Goal: Check status: Check status

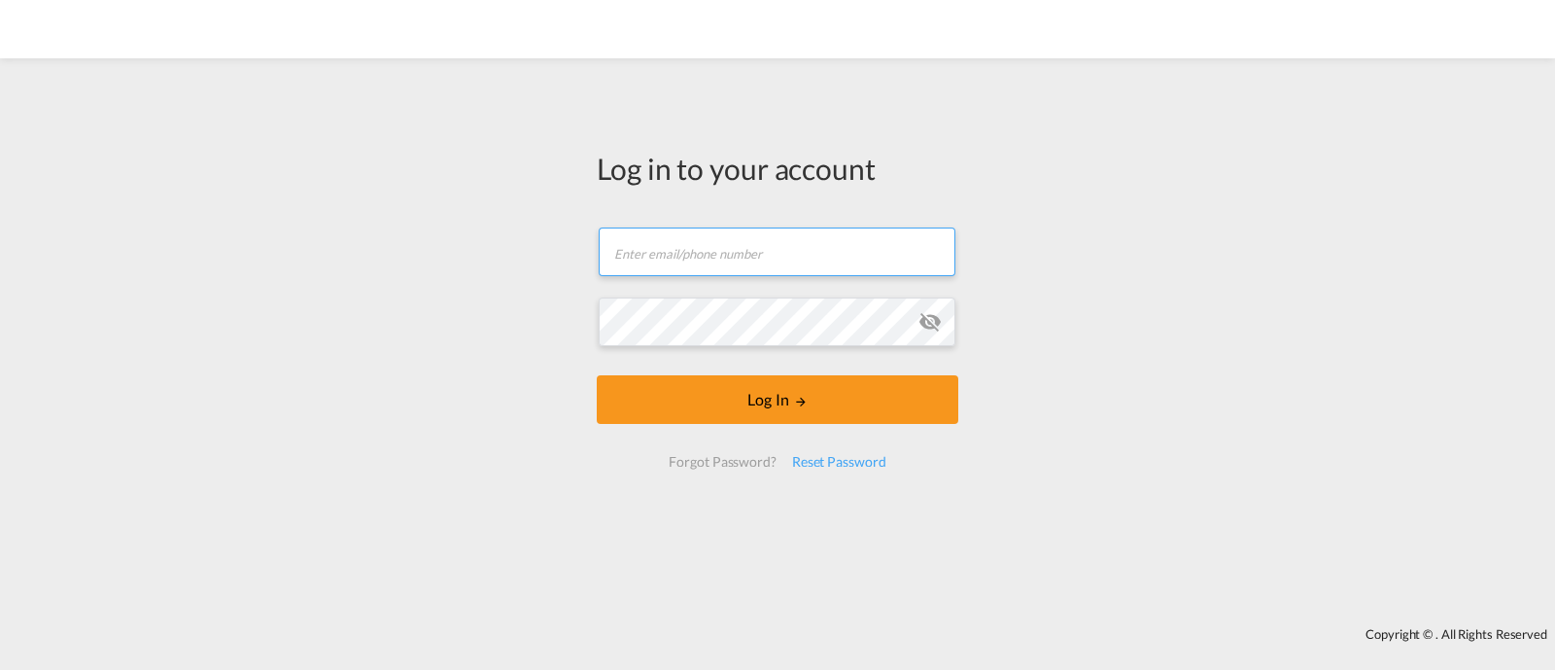
type input "[EMAIL_ADDRESS][DOMAIN_NAME]"
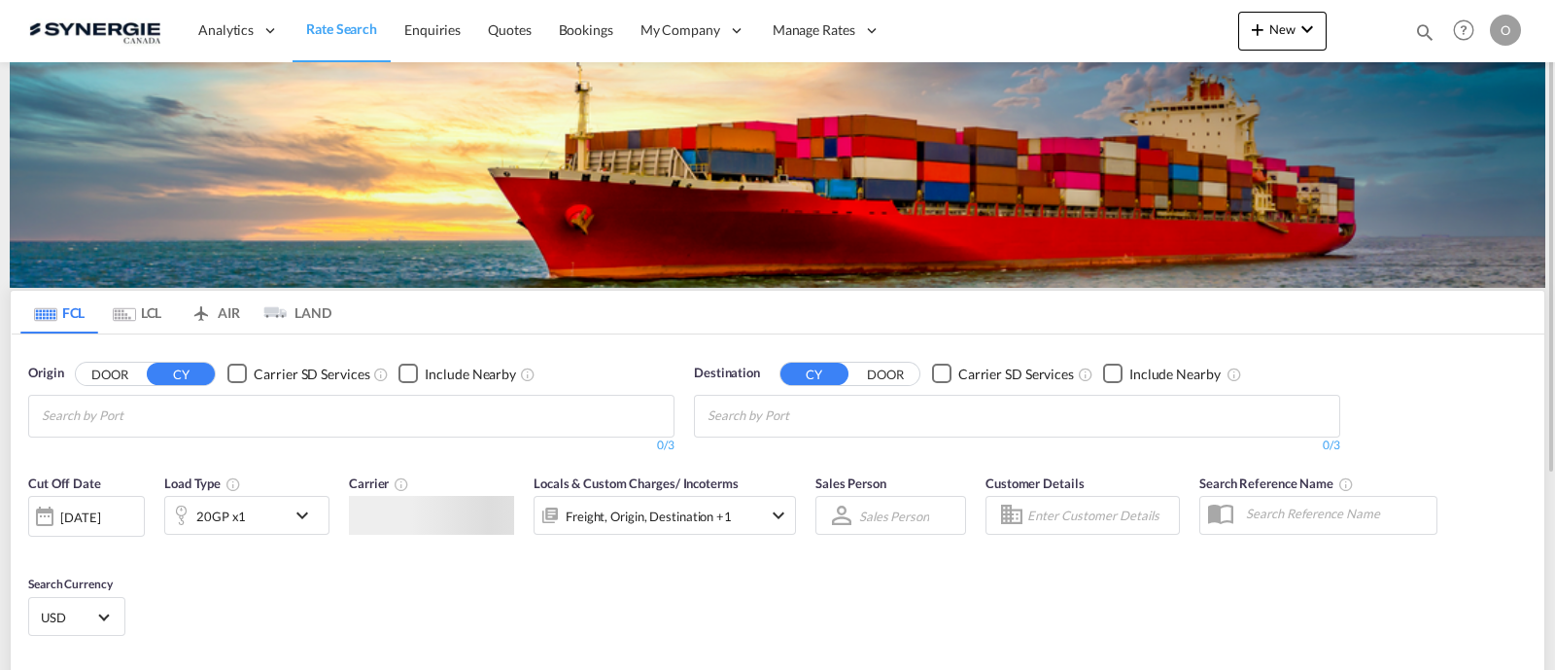
click at [1412, 31] on div "Bookings Quotes Enquiries Help Resources Product Release O My Profile Logout" at bounding box center [1464, 30] width 123 height 60
click at [1414, 31] on div "Bookings Quotes Enquiries Help Resources Product Release O My Profile Logout" at bounding box center [1464, 30] width 123 height 60
click at [1416, 31] on md-icon "icon-magnify" at bounding box center [1424, 31] width 21 height 21
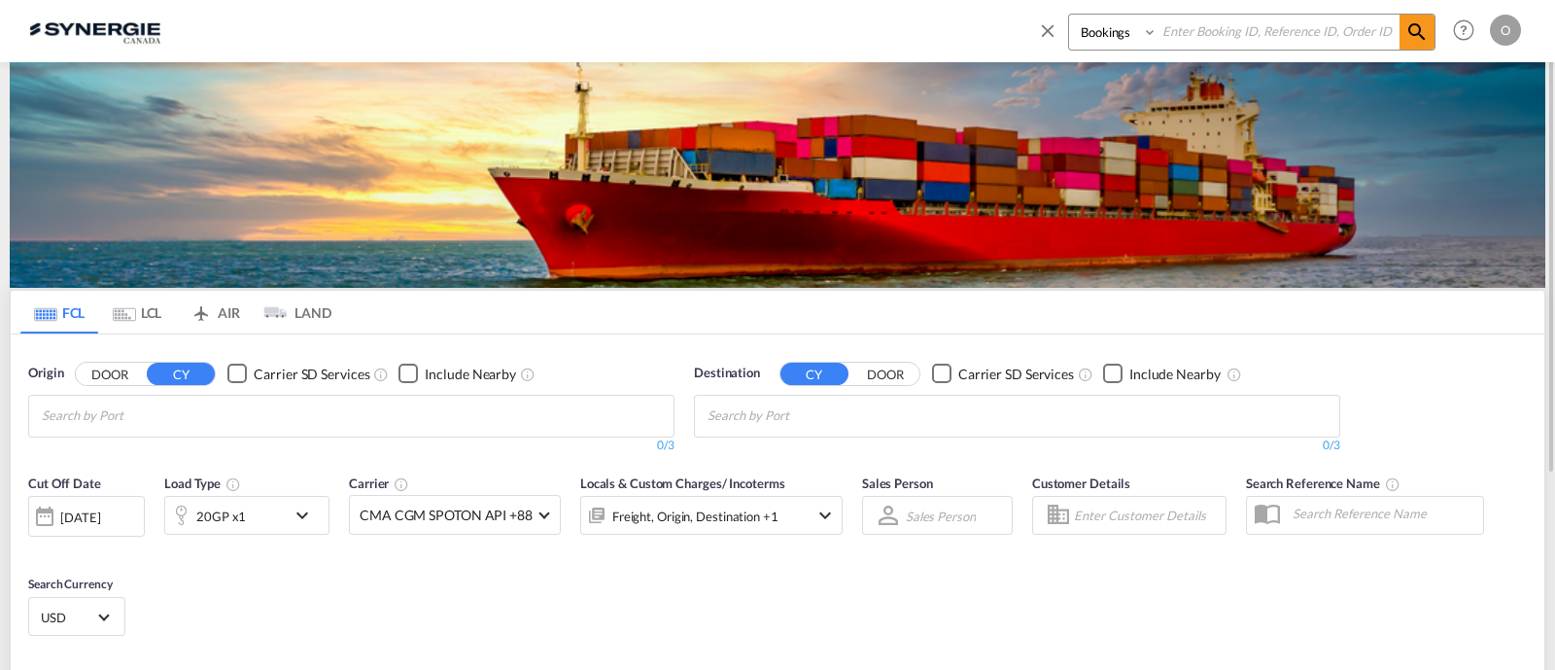
click at [1103, 44] on select "Bookings Quotes Enquiries" at bounding box center [1115, 32] width 92 height 35
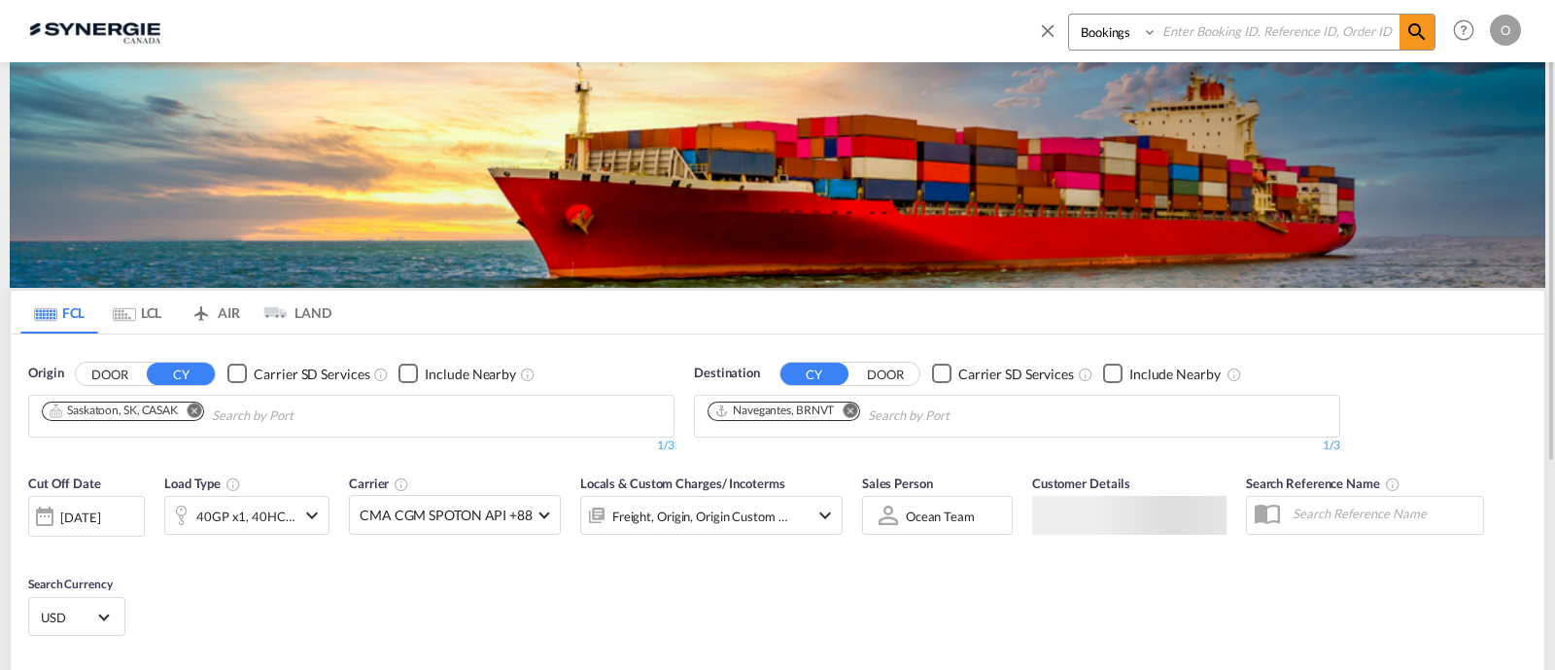
select select "Quotes"
click at [1069, 15] on select "Bookings Quotes Enquiries" at bounding box center [1115, 32] width 92 height 35
click at [1209, 45] on input at bounding box center [1279, 32] width 242 height 34
paste input "SYC000014519"
type input "SYC000014519"
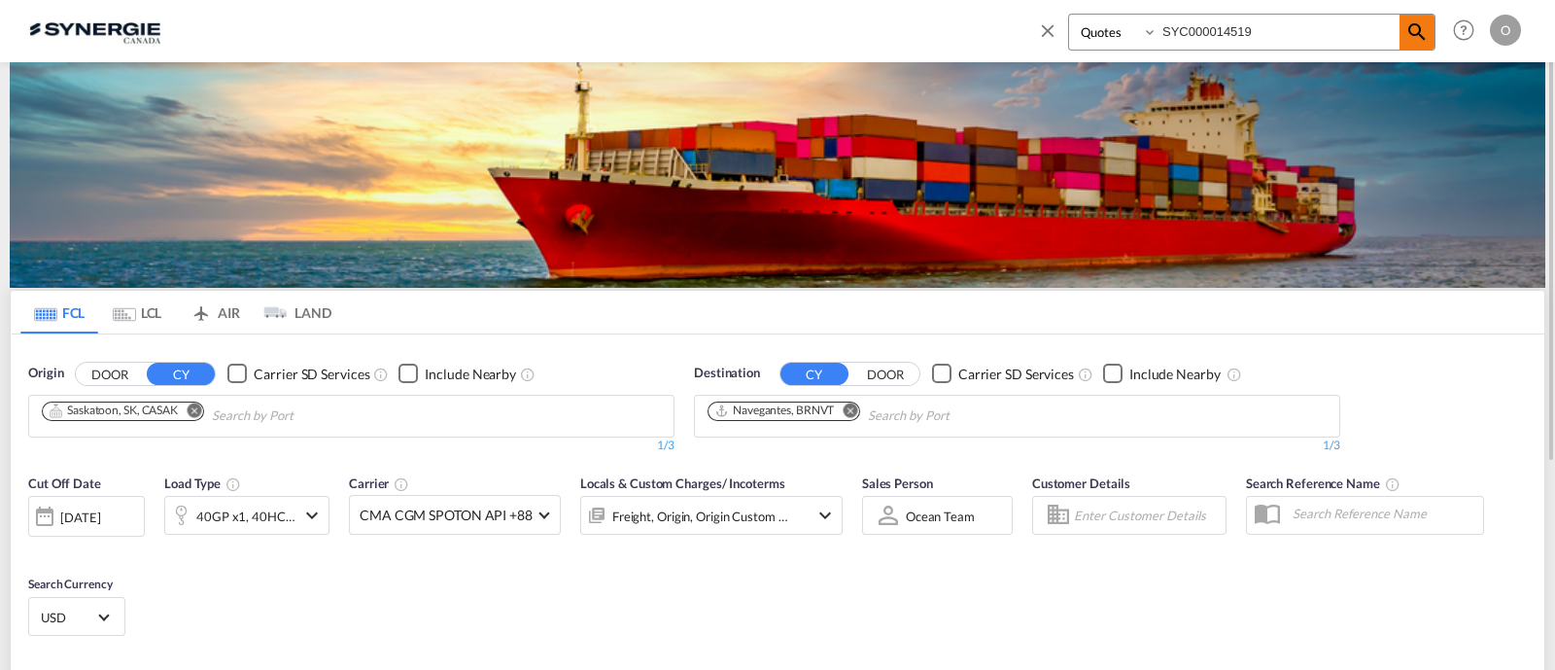
click at [1417, 31] on md-icon "icon-magnify" at bounding box center [1417, 31] width 23 height 23
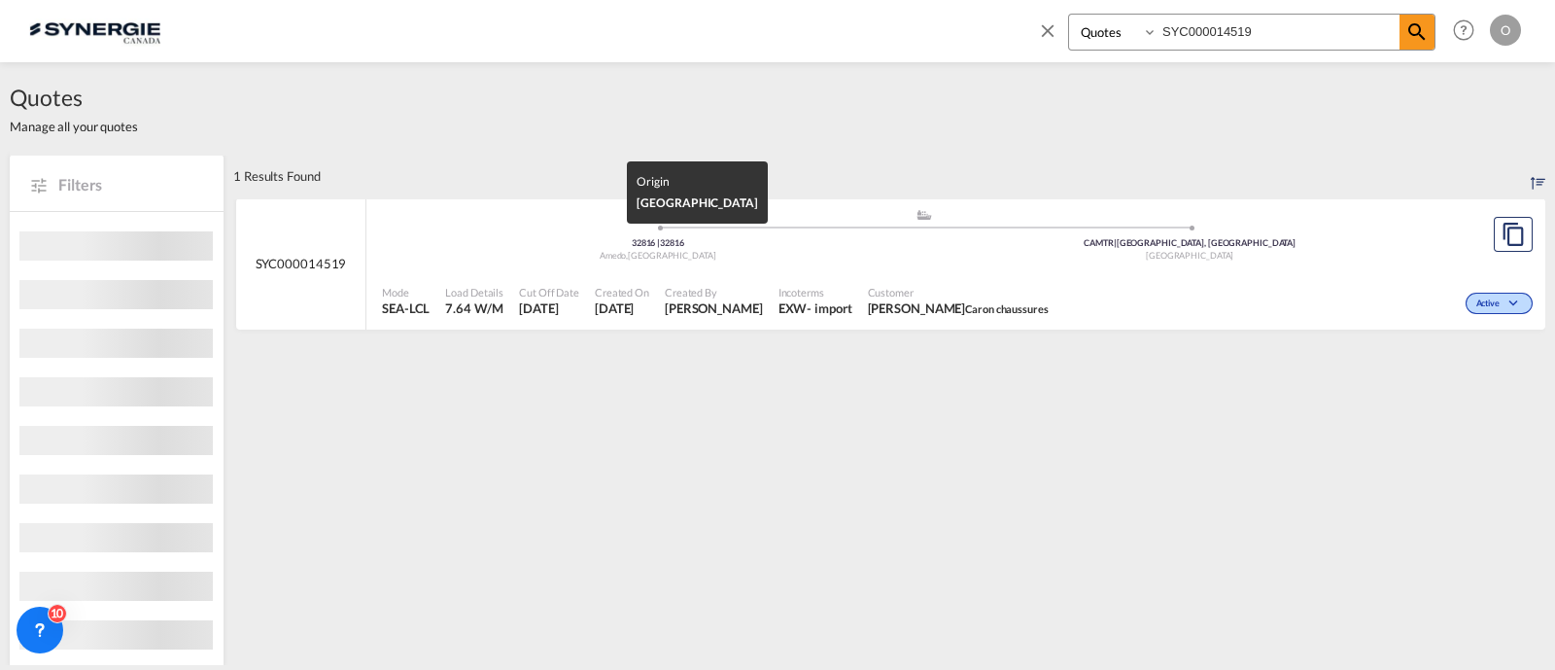
click at [889, 287] on span "Customer" at bounding box center [958, 292] width 181 height 15
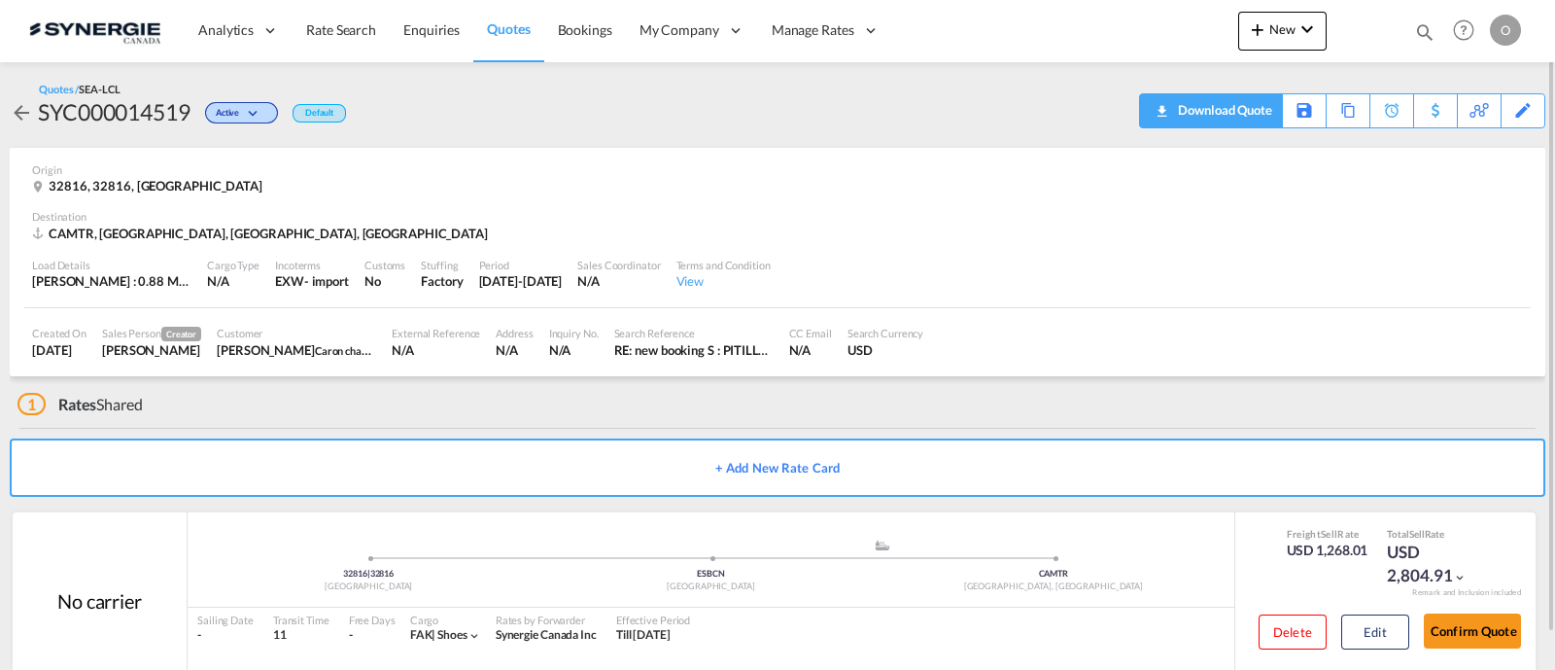
click at [1254, 118] on div "Download Quote" at bounding box center [1222, 109] width 99 height 31
click at [1401, 625] on button "Edit" at bounding box center [1375, 631] width 68 height 35
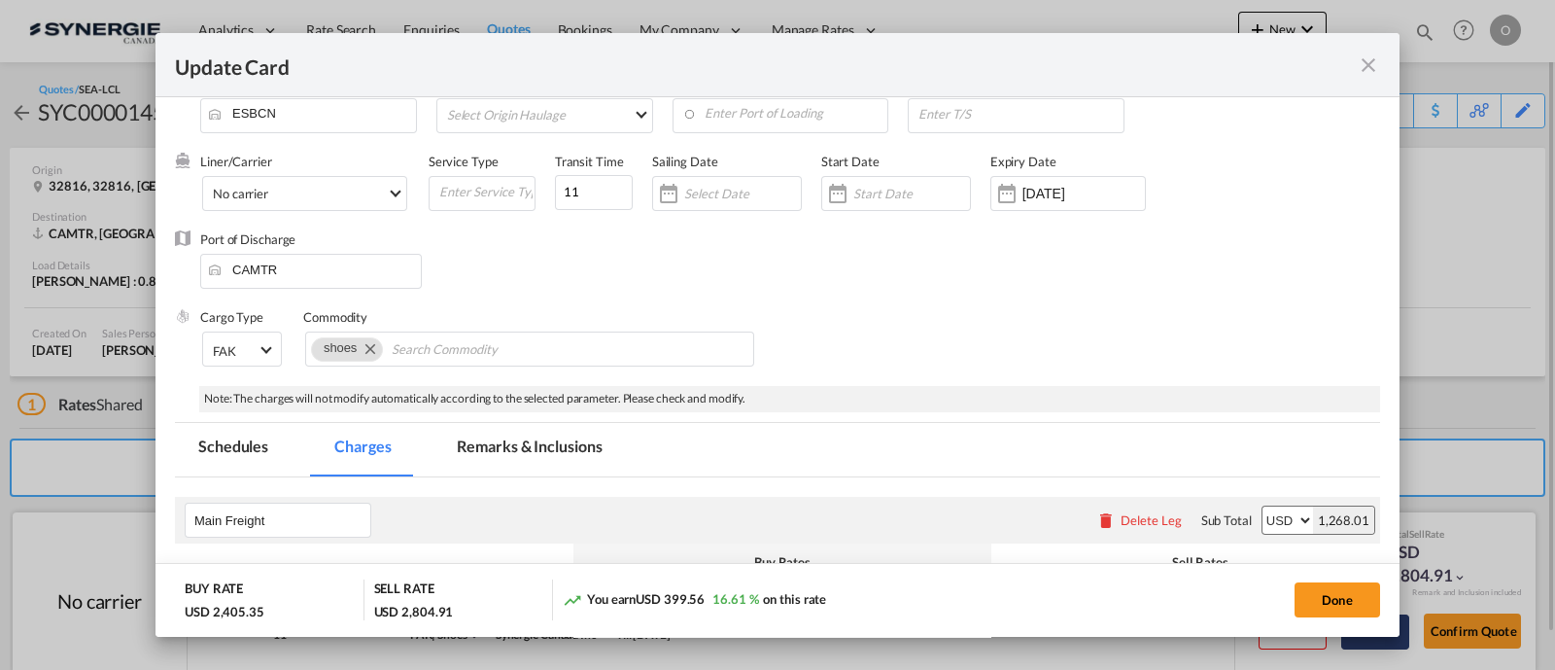
select select "per_w/m"
select select "flat"
select select "per_bl"
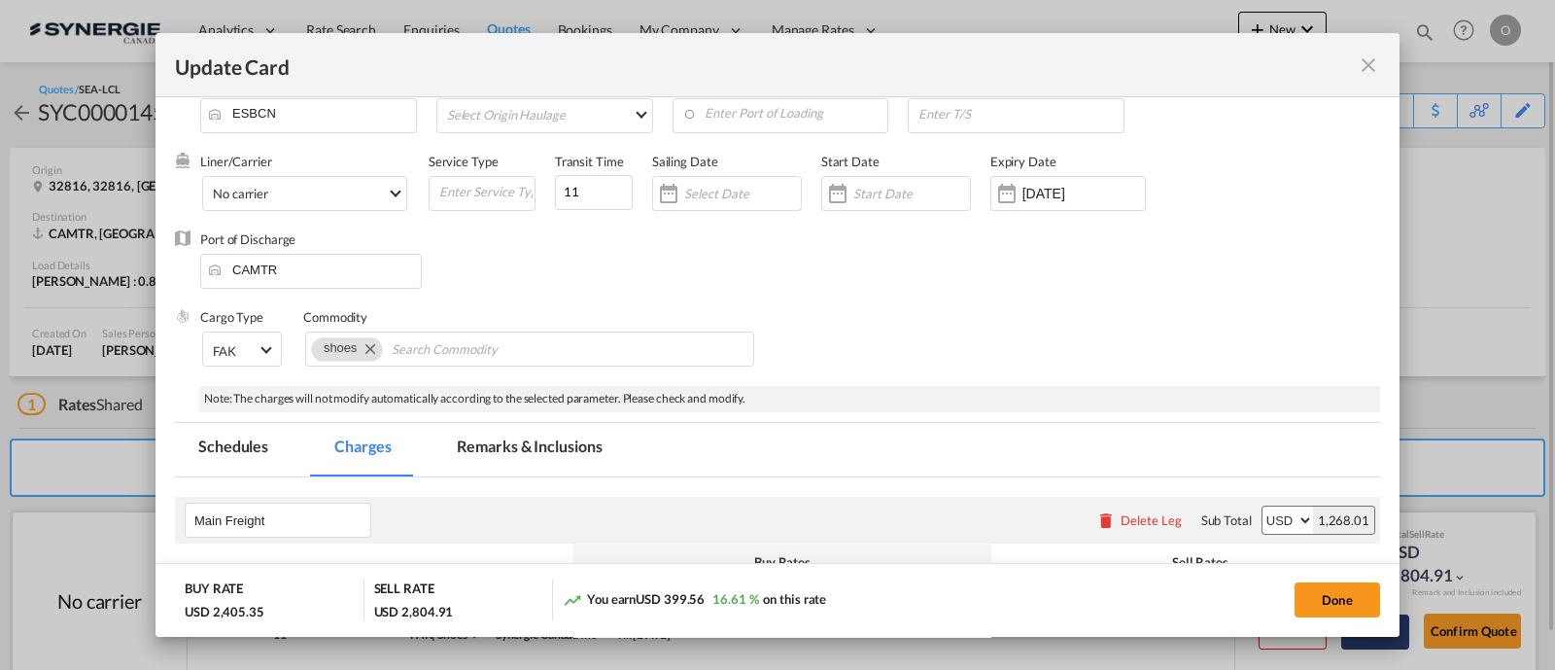
select select "per_shipment"
select select "per_kg"
select select "per_w/m"
select select "per_bl"
select select "flat"
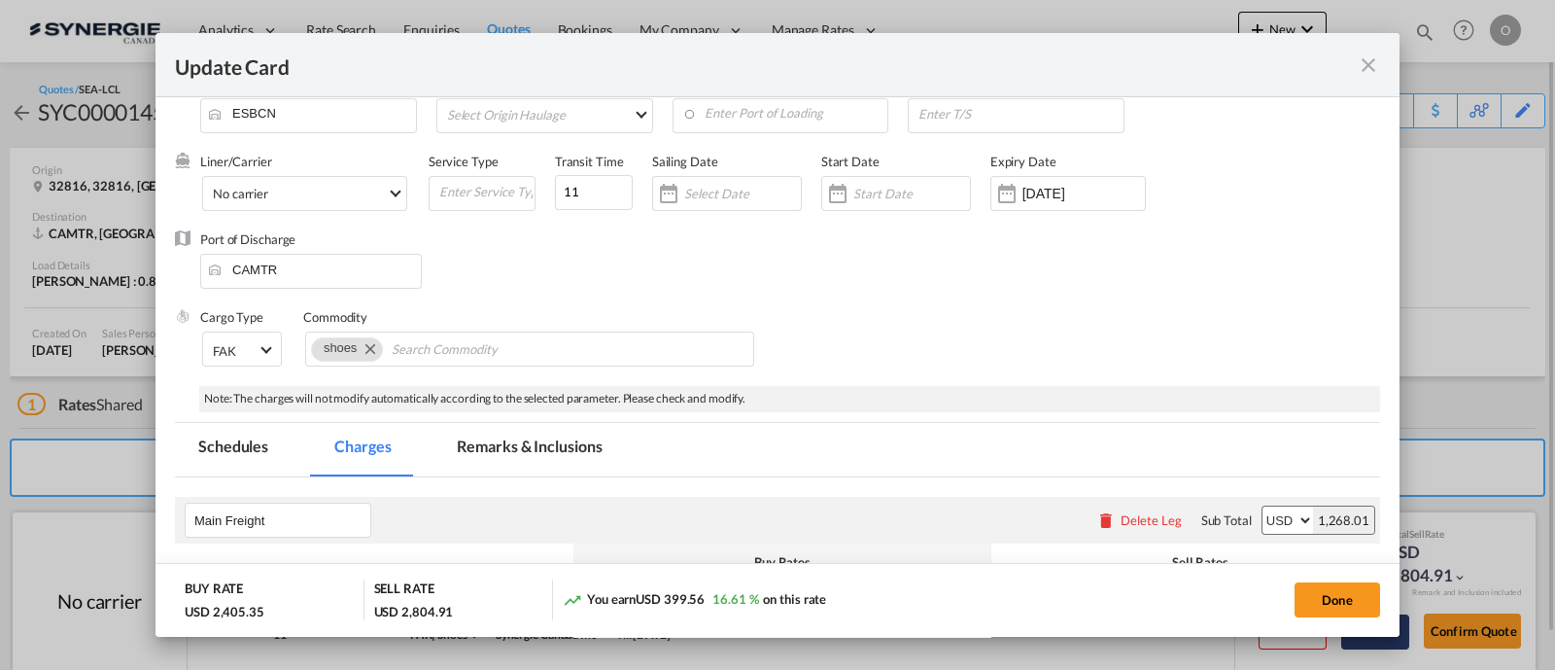
select select "per_bl"
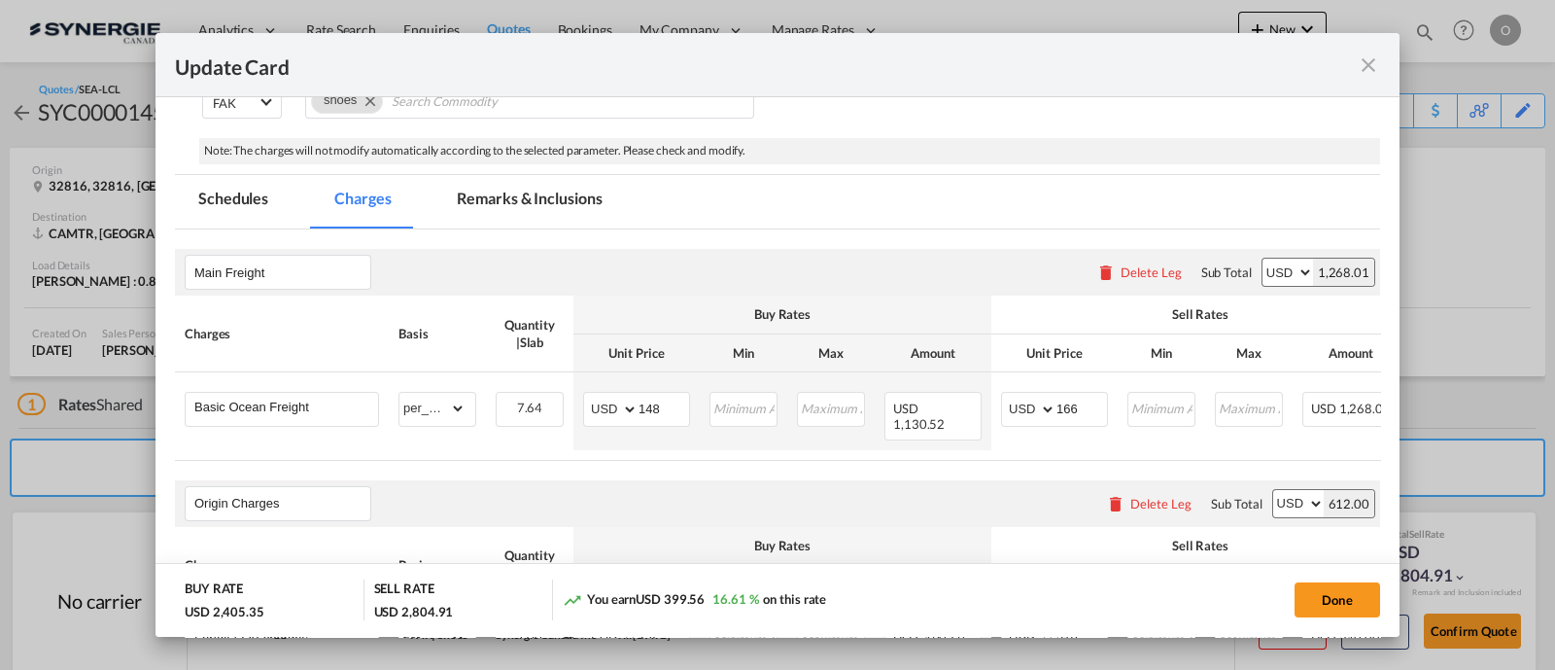
scroll to position [324, 0]
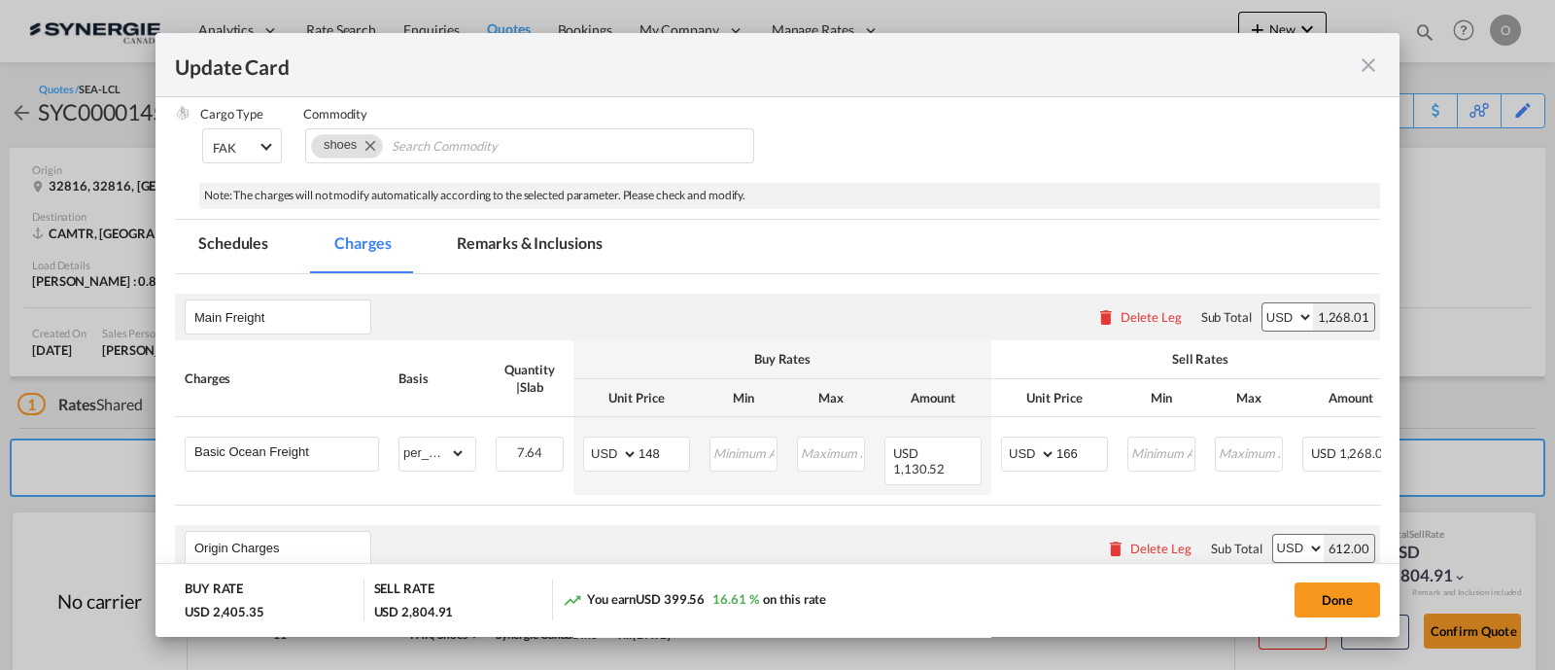
click at [576, 245] on md-tab-item "Remarks & Inclusions" at bounding box center [529, 246] width 191 height 53
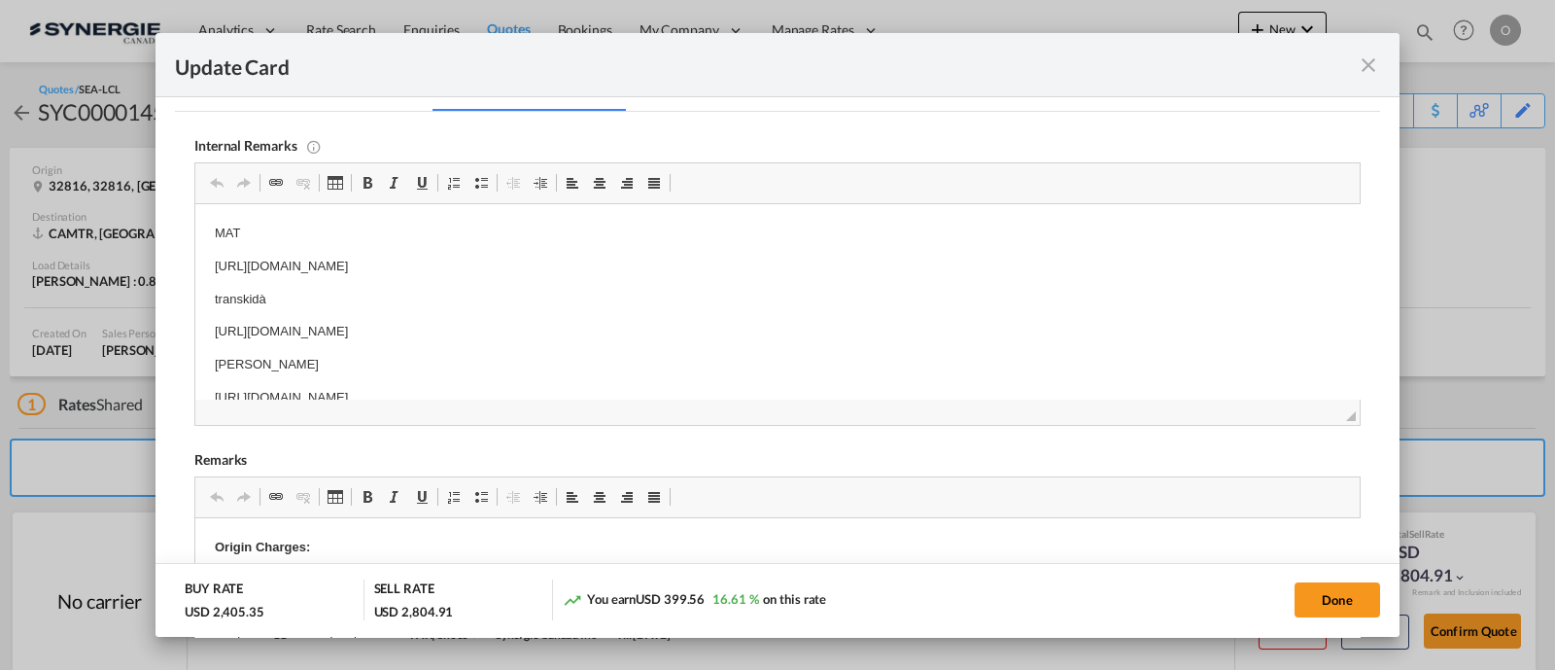
scroll to position [535, 0]
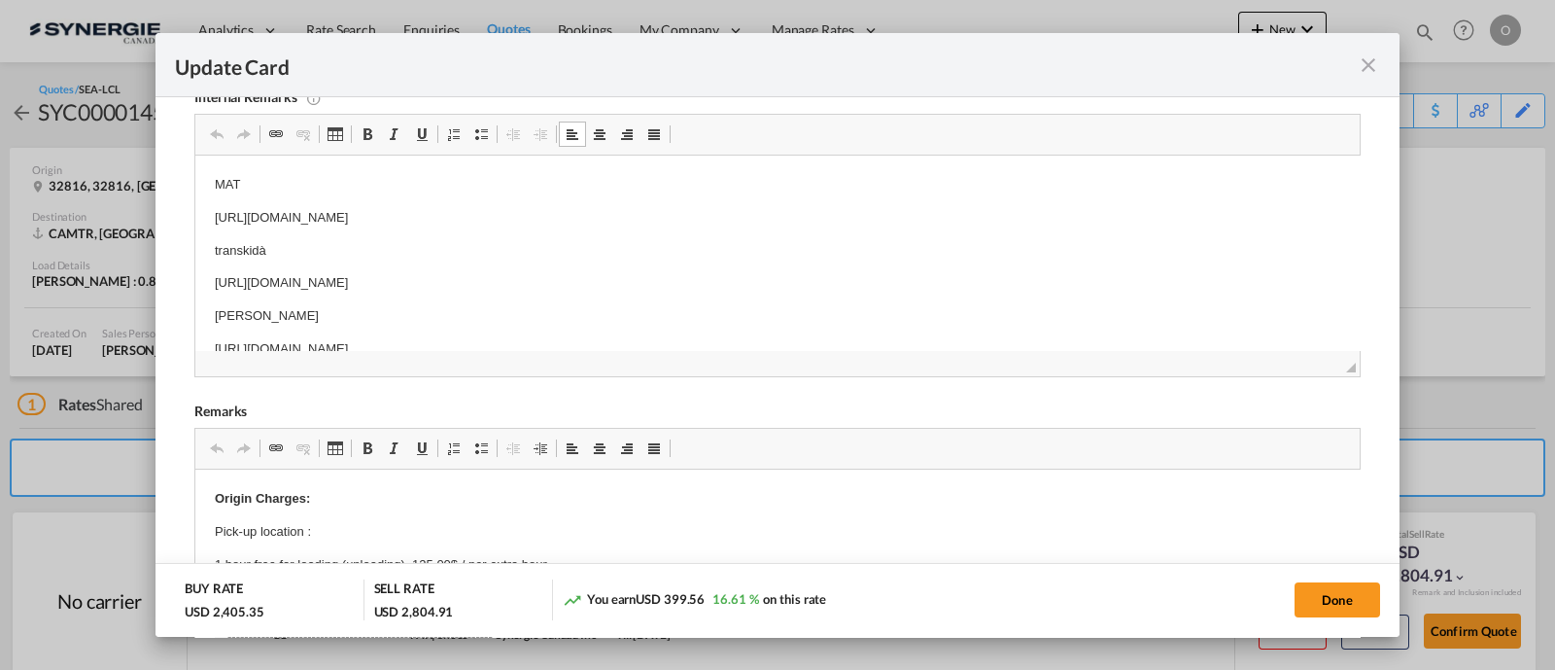
drag, startPoint x: 746, startPoint y: 285, endPoint x: 271, endPoint y: 274, distance: 474.5
drag, startPoint x: 210, startPoint y: 280, endPoint x: 741, endPoint y: 278, distance: 530.7
click at [741, 278] on html "MAT https://app.frontapp.com/open/msg_1hepq2rz?key=X6GzZyQb-_FKhzfiEGe5TncaFWwl…" at bounding box center [777, 268] width 1164 height 224
copy p "https://app.frontapp.com/open/msg_1hes92kv?key=vSvhsoCS7gk1SmayST11PxrXNl4r0SgQ"
